Goal: Information Seeking & Learning: Find specific fact

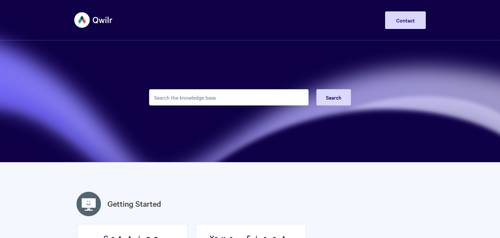
click at [240, 91] on input "Search the knowledge base" at bounding box center [228, 97] width 159 height 16
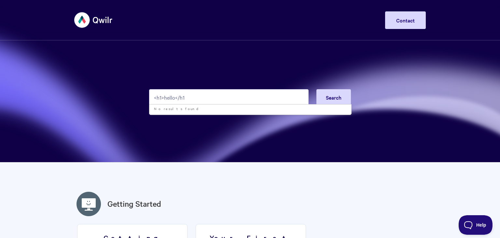
type input "<h1>hello</h1>"
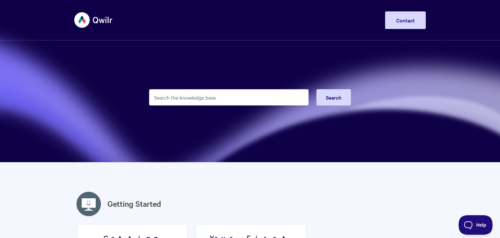
click at [222, 91] on input "Search the knowledge base" at bounding box center [228, 97] width 159 height 16
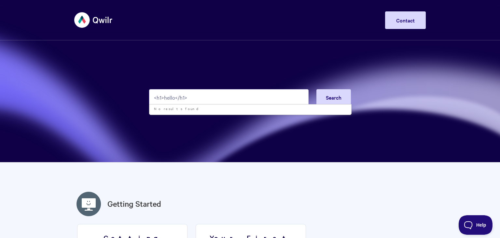
type input "<h1>hello</h1>"
click at [330, 94] on span "Search" at bounding box center [334, 97] width 16 height 7
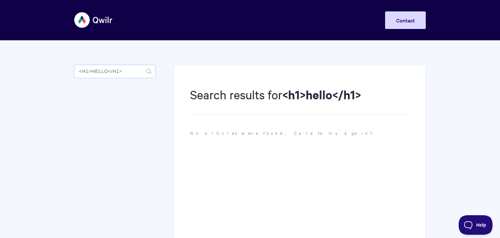
click at [135, 70] on input "<h1>hello</h1>" at bounding box center [114, 71] width 81 height 13
click at [65, 89] on body "Toggle Navigation Home Getting Started Creating & Editing Pages Sharing & Analy…" at bounding box center [250, 151] width 500 height 303
